Goal: Check status: Check status

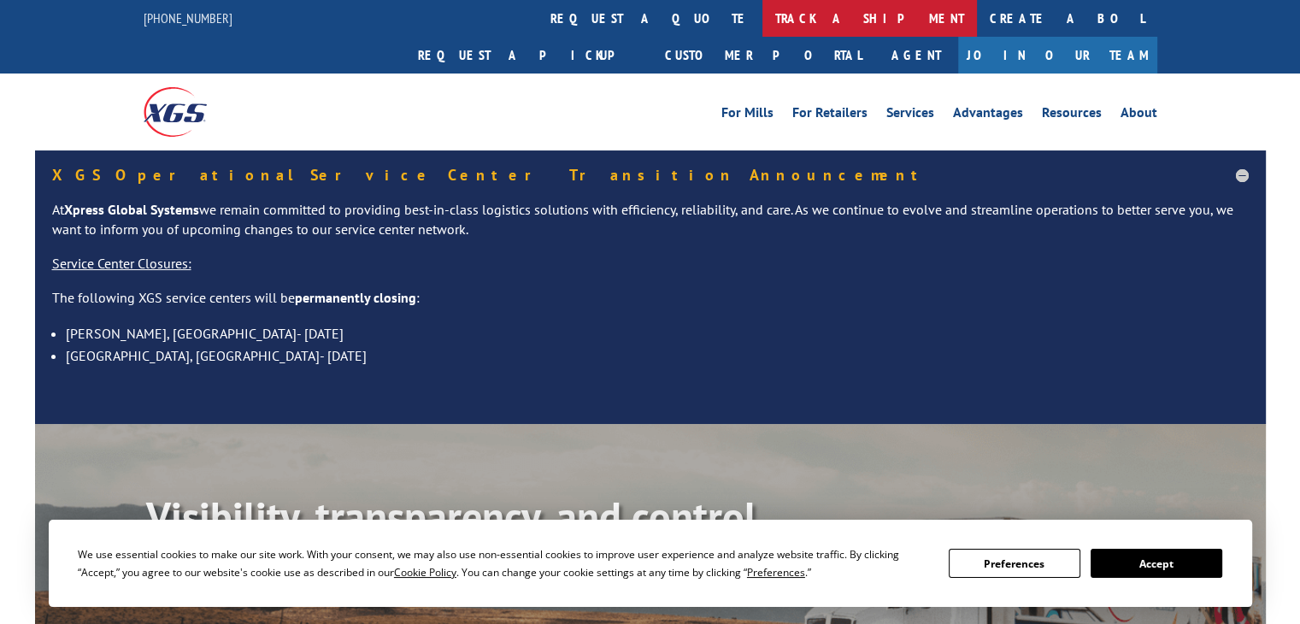
click at [762, 26] on link "track a shipment" at bounding box center [869, 18] width 214 height 37
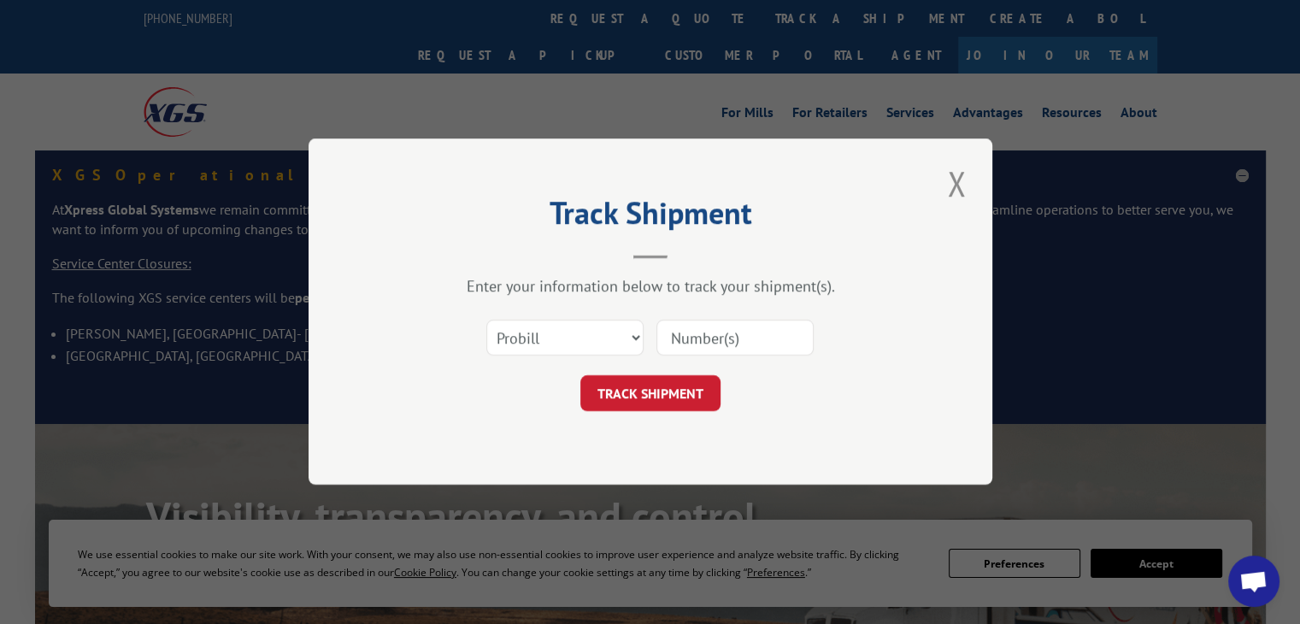
click at [708, 344] on input at bounding box center [734, 338] width 157 height 36
paste input "17537473"
type input "17537473"
click at [680, 397] on button "TRACK SHIPMENT" at bounding box center [650, 394] width 140 height 36
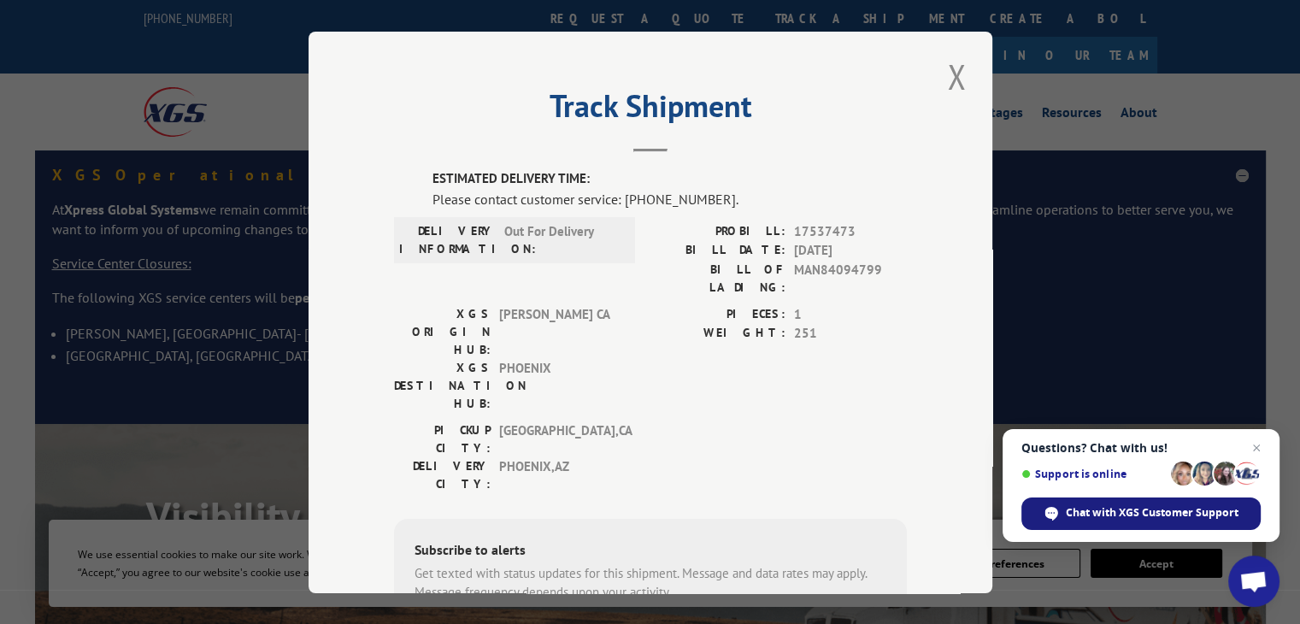
click at [1207, 508] on span "Chat with XGS Customer Support" at bounding box center [1152, 512] width 173 height 15
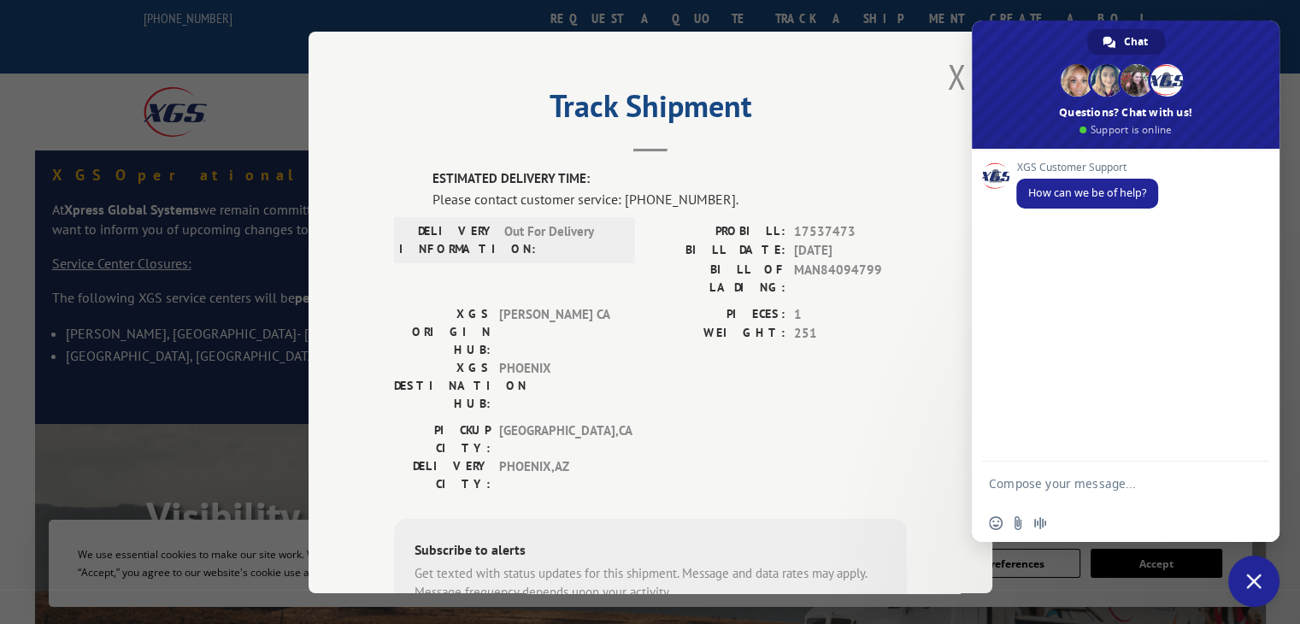
click at [1097, 484] on textarea "Compose your message..." at bounding box center [1108, 482] width 239 height 43
type textarea "17537473 delivery status"
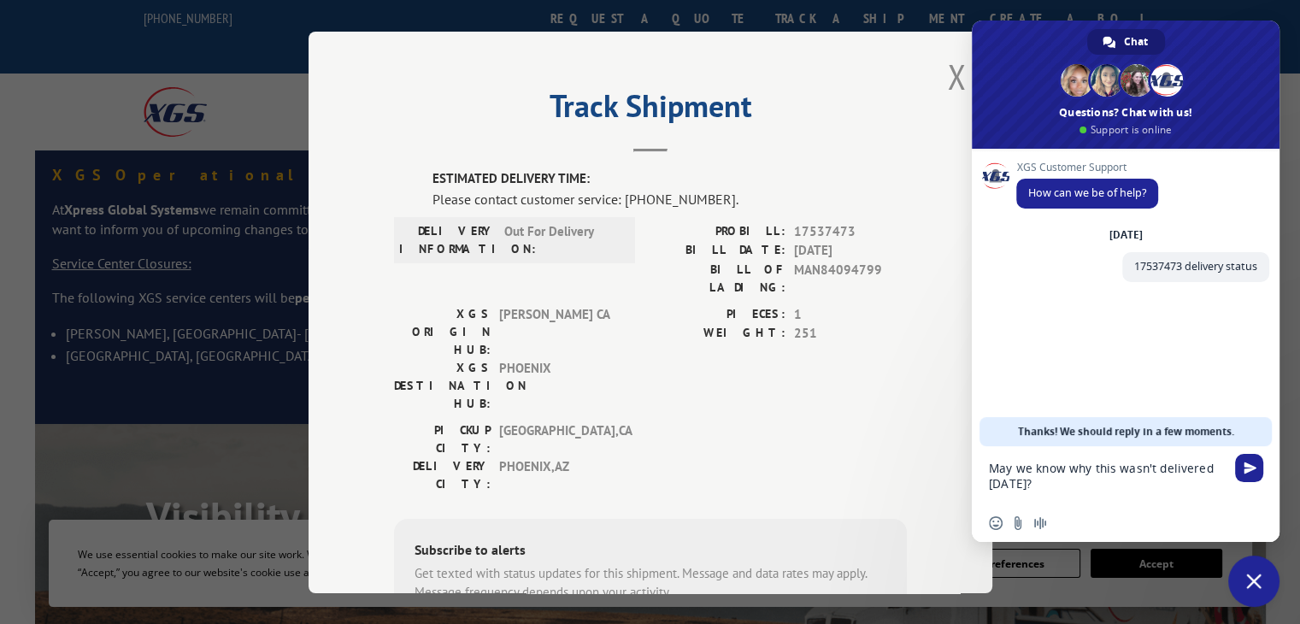
click at [1110, 466] on textarea "May we know why this wasn't delivered [DATE]?" at bounding box center [1108, 475] width 239 height 58
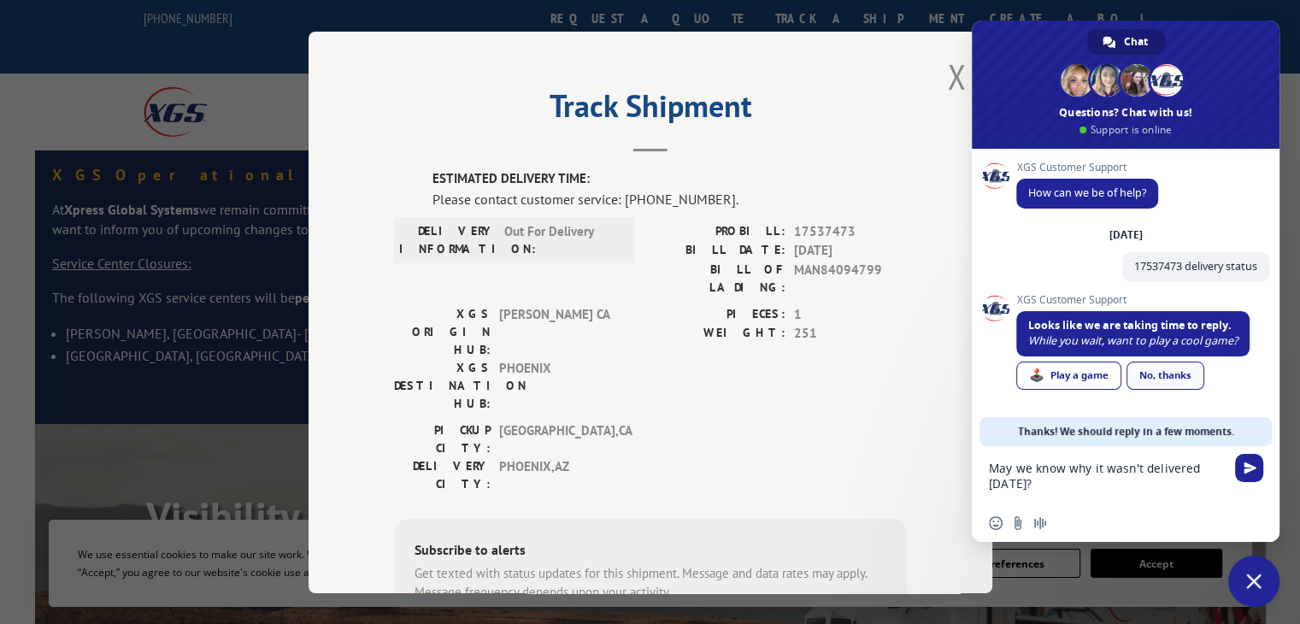
type textarea "May we know why it wasn't delivered [DATE]?"
click at [1188, 376] on link "No, thanks" at bounding box center [1165, 375] width 78 height 28
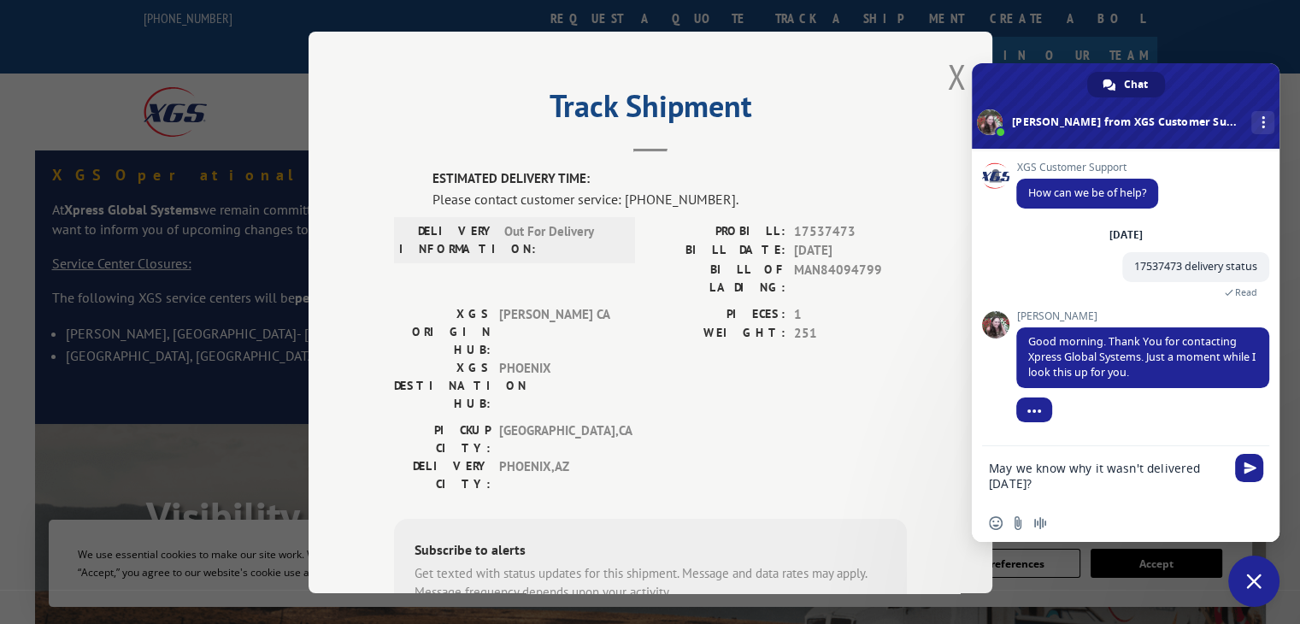
click at [778, 420] on div "PICKUP CITY: [GEOGRAPHIC_DATA] , [GEOGRAPHIC_DATA] [GEOGRAPHIC_DATA]: [GEOGRAPH…" at bounding box center [650, 460] width 513 height 80
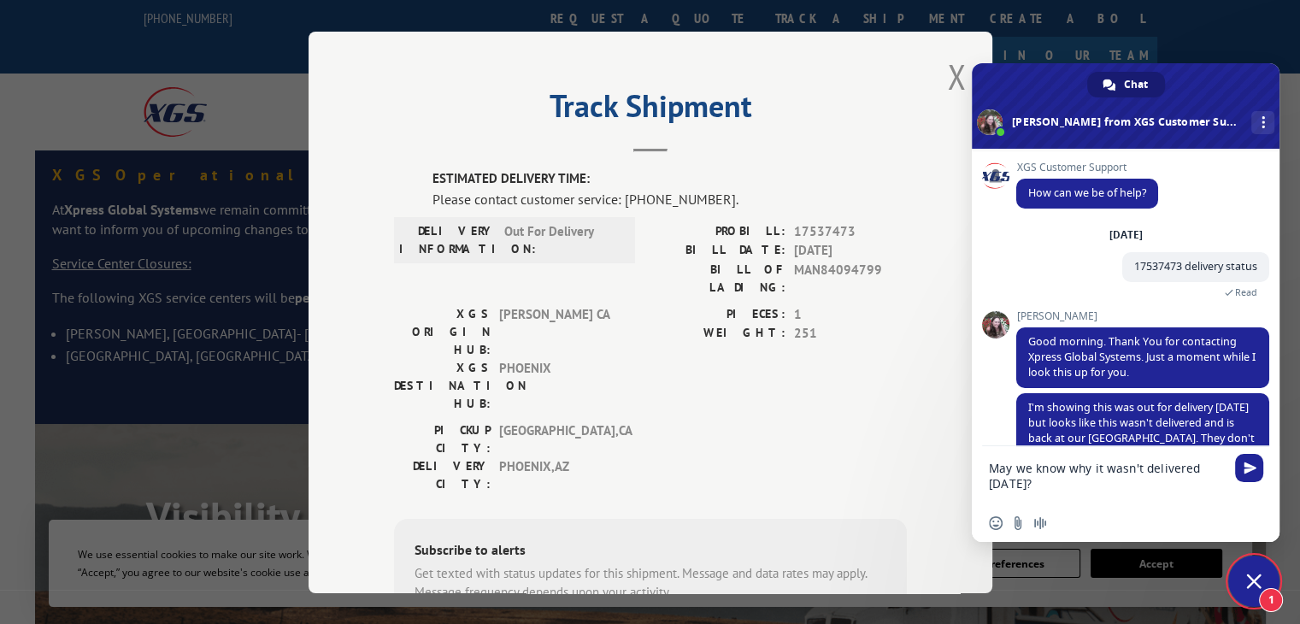
scroll to position [79, 0]
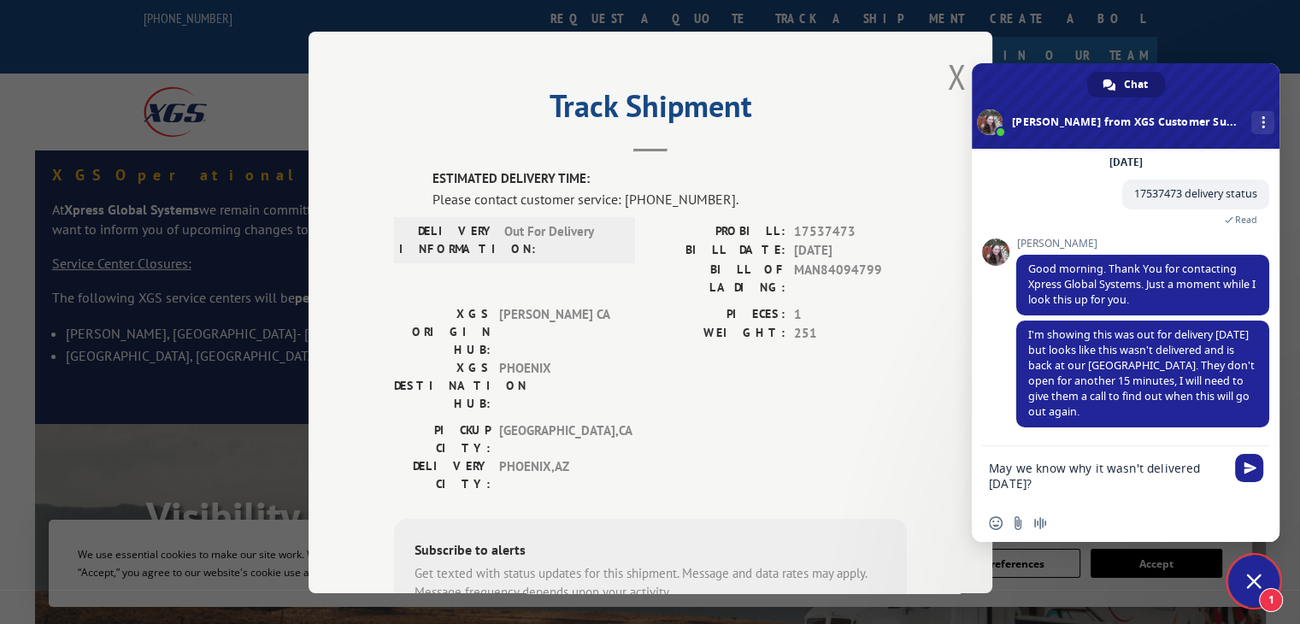
click at [827, 420] on div "PICKUP CITY: [GEOGRAPHIC_DATA] , [GEOGRAPHIC_DATA] [GEOGRAPHIC_DATA]: [GEOGRAPH…" at bounding box center [650, 460] width 513 height 80
click at [1055, 482] on textarea "May we know why it wasn't delivered [DATE]?" at bounding box center [1108, 475] width 239 height 58
drag, startPoint x: 1057, startPoint y: 485, endPoint x: 978, endPoint y: 466, distance: 81.9
click at [978, 466] on div "May we know why it wasn't delivered [DATE]?" at bounding box center [1126, 475] width 308 height 58
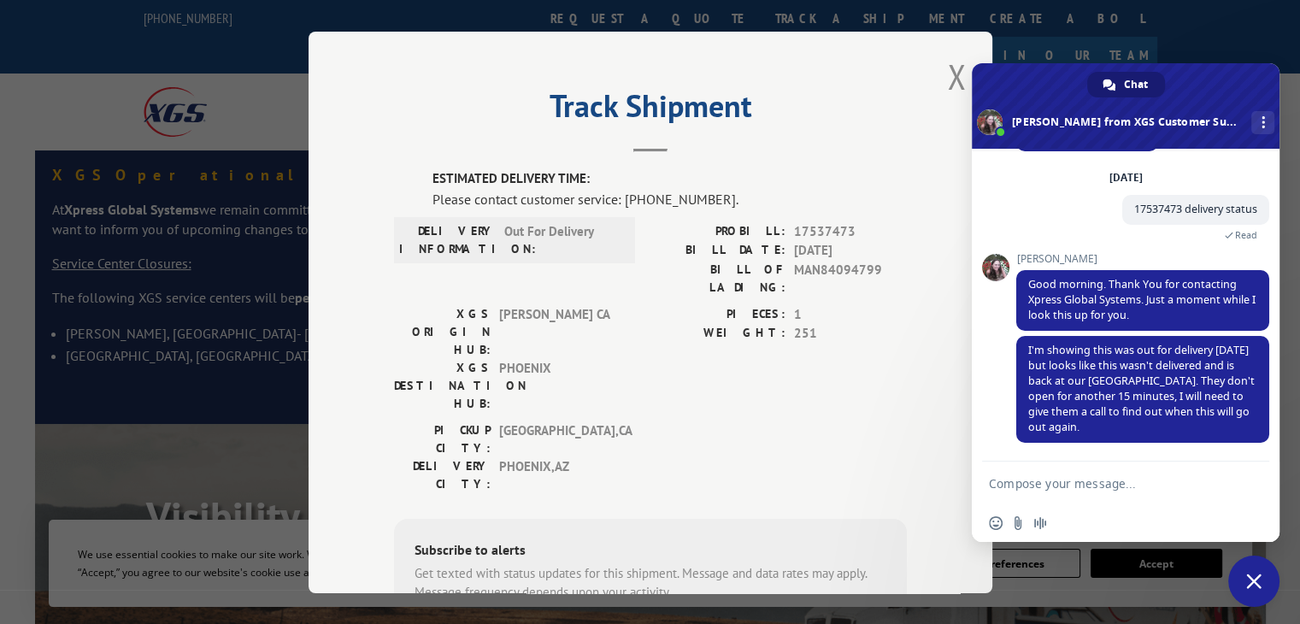
scroll to position [64, 0]
click at [1008, 475] on textarea "Compose your message..." at bounding box center [1108, 482] width 239 height 43
type textarea "Thanks"
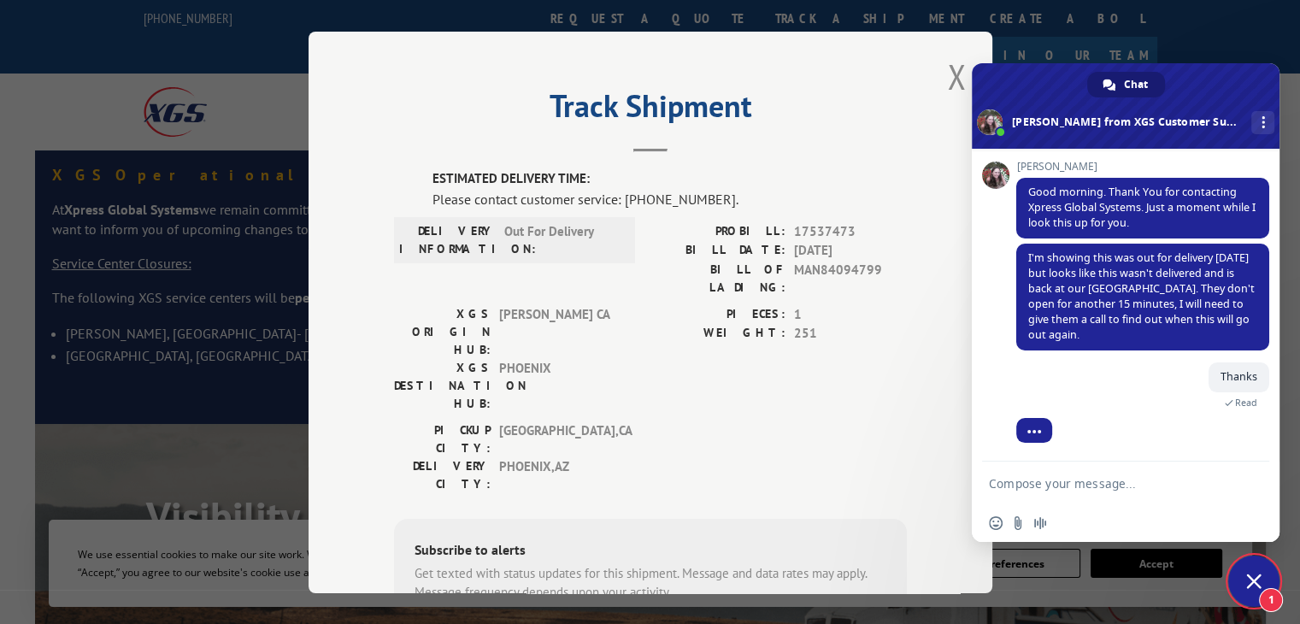
scroll to position [198, 0]
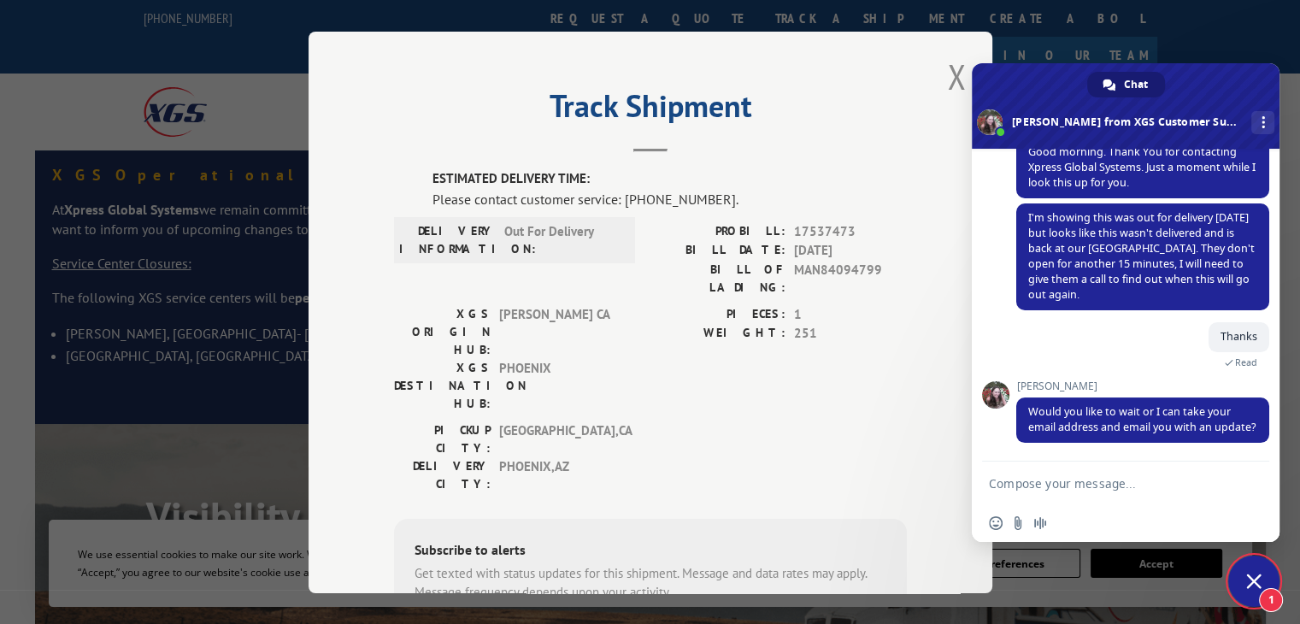
click at [875, 420] on div "PICKUP CITY: [GEOGRAPHIC_DATA] , [GEOGRAPHIC_DATA] [GEOGRAPHIC_DATA]: [GEOGRAPH…" at bounding box center [650, 460] width 513 height 80
click at [948, 91] on button "Close modal" at bounding box center [956, 76] width 29 height 47
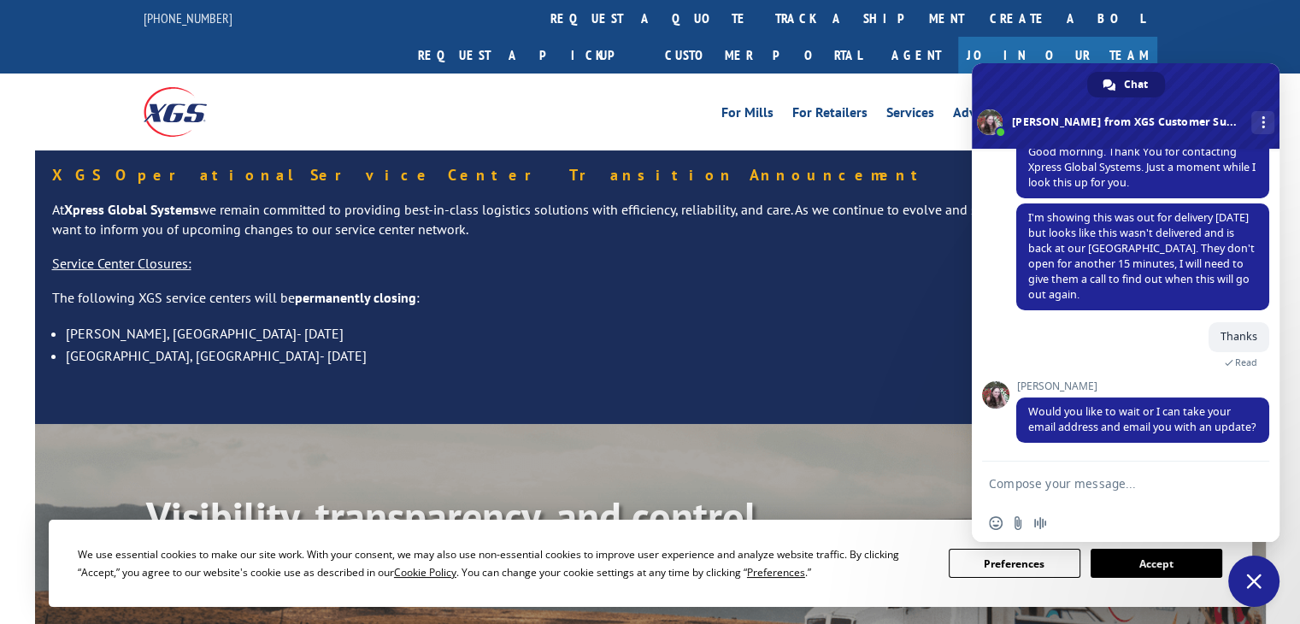
drag, startPoint x: 606, startPoint y: 20, endPoint x: 629, endPoint y: 33, distance: 26.8
click at [762, 20] on link "track a shipment" at bounding box center [869, 18] width 214 height 37
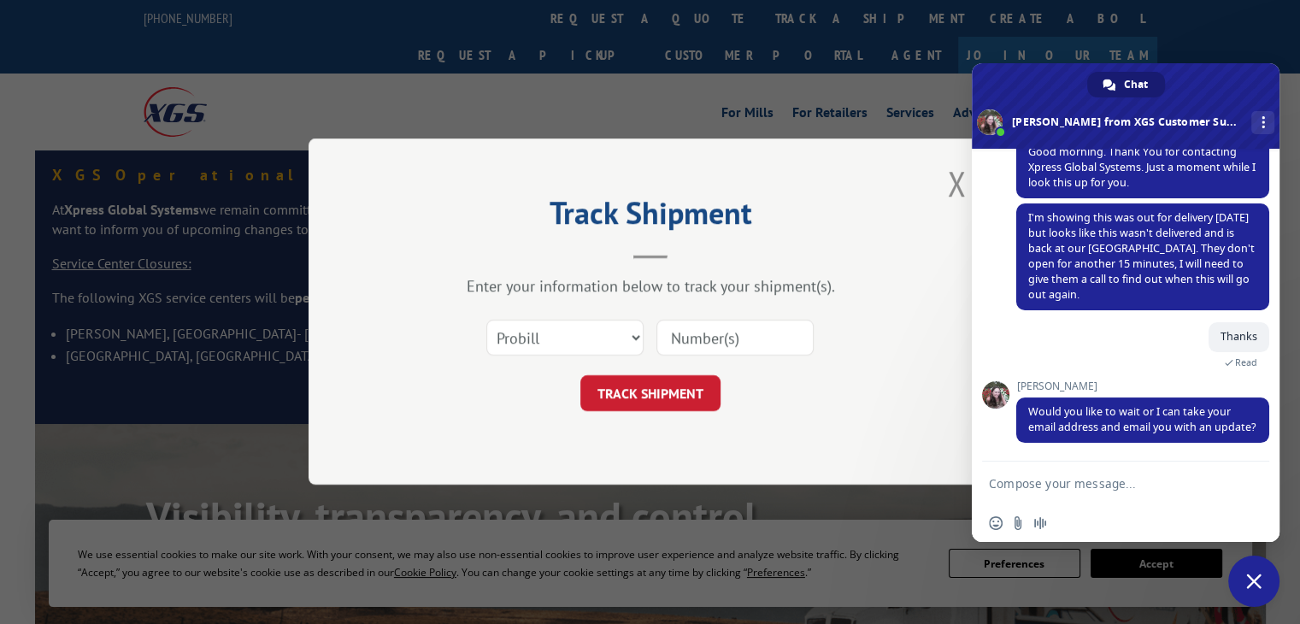
click at [719, 336] on input at bounding box center [734, 338] width 157 height 36
paste input "17534495"
type input "17534495"
click at [672, 394] on button "TRACK SHIPMENT" at bounding box center [650, 394] width 140 height 36
